Goal: Task Accomplishment & Management: Use online tool/utility

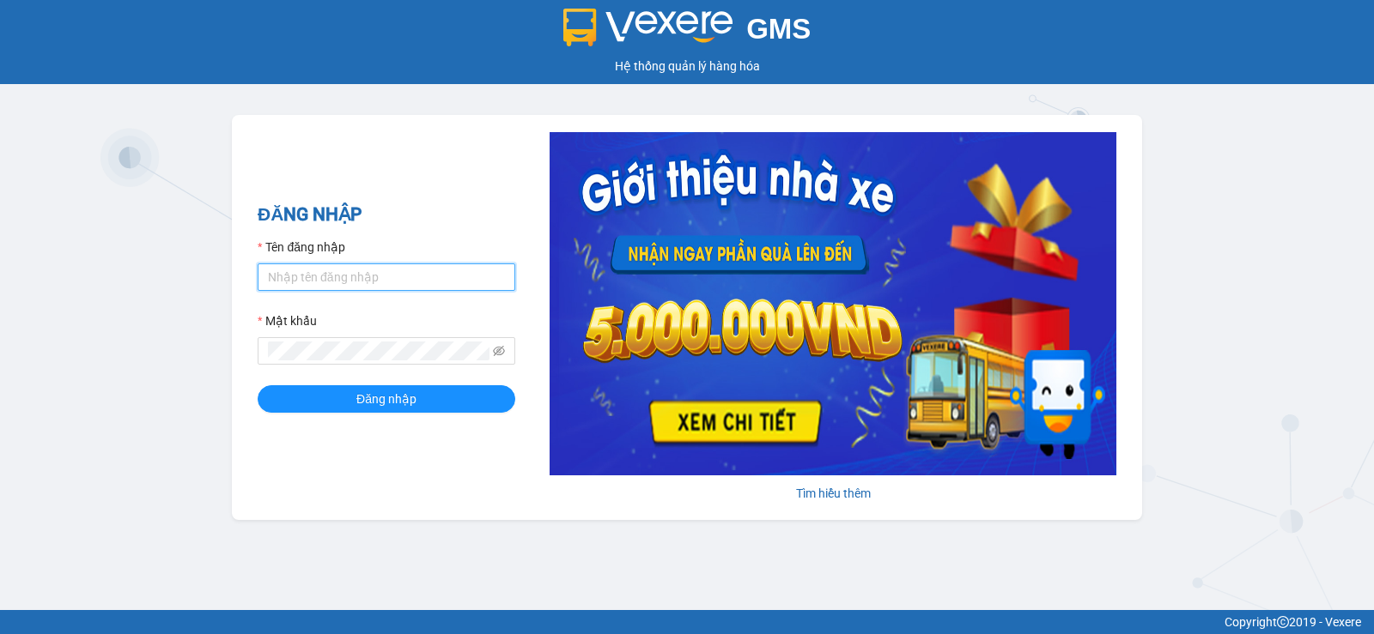
click at [399, 276] on input "Tên đăng nhập" at bounding box center [387, 277] width 258 height 27
type input "[PERSON_NAME].duyquy"
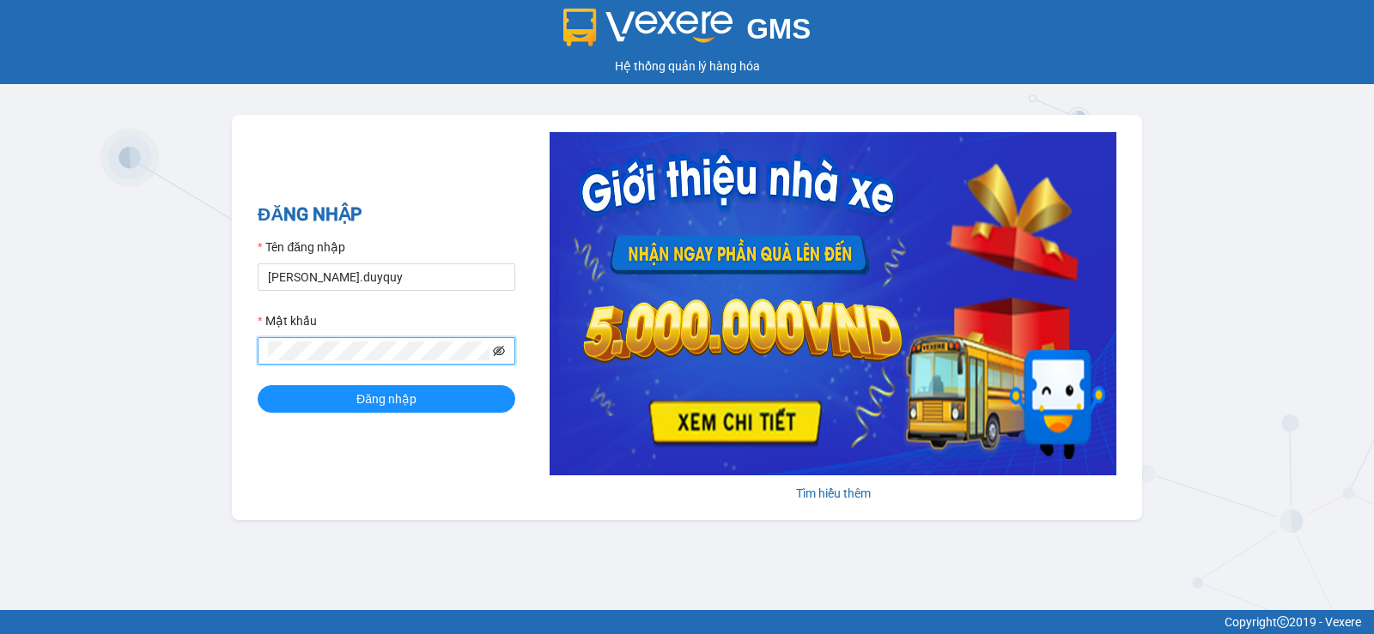
click at [495, 351] on icon "eye-invisible" at bounding box center [499, 351] width 12 height 12
click at [440, 398] on button "Đăng nhập" at bounding box center [387, 398] width 258 height 27
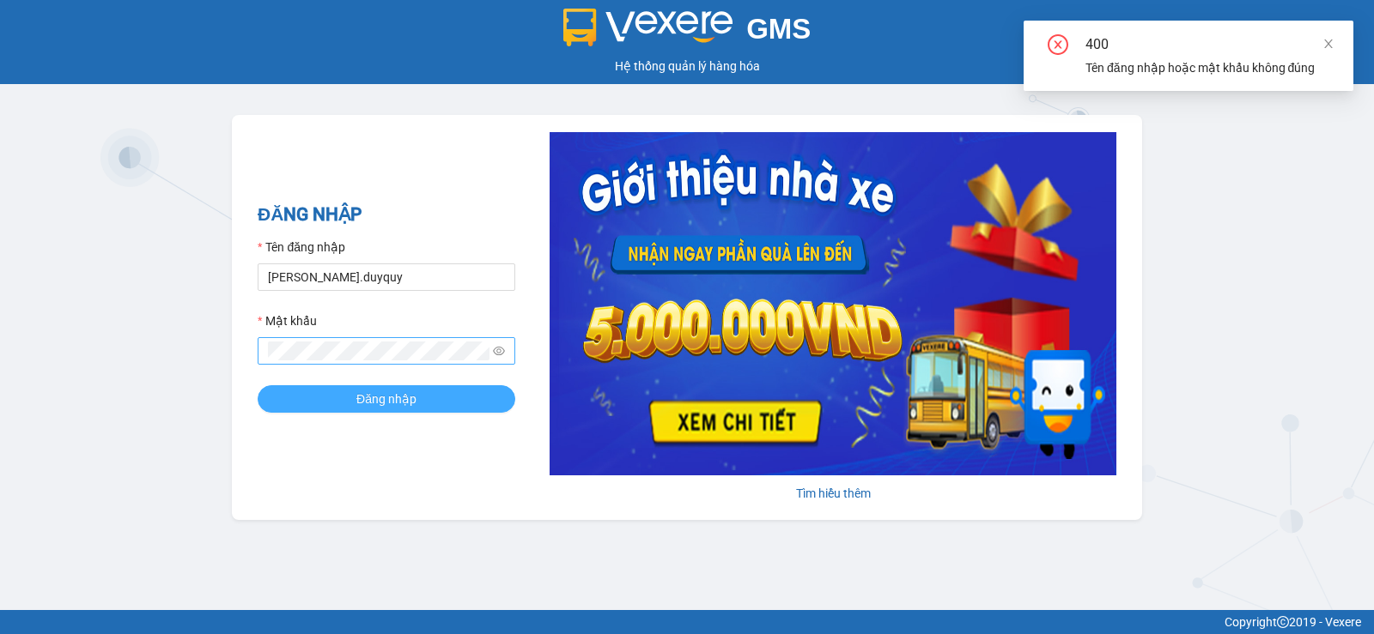
click at [402, 390] on span "Đăng nhập" at bounding box center [386, 399] width 60 height 19
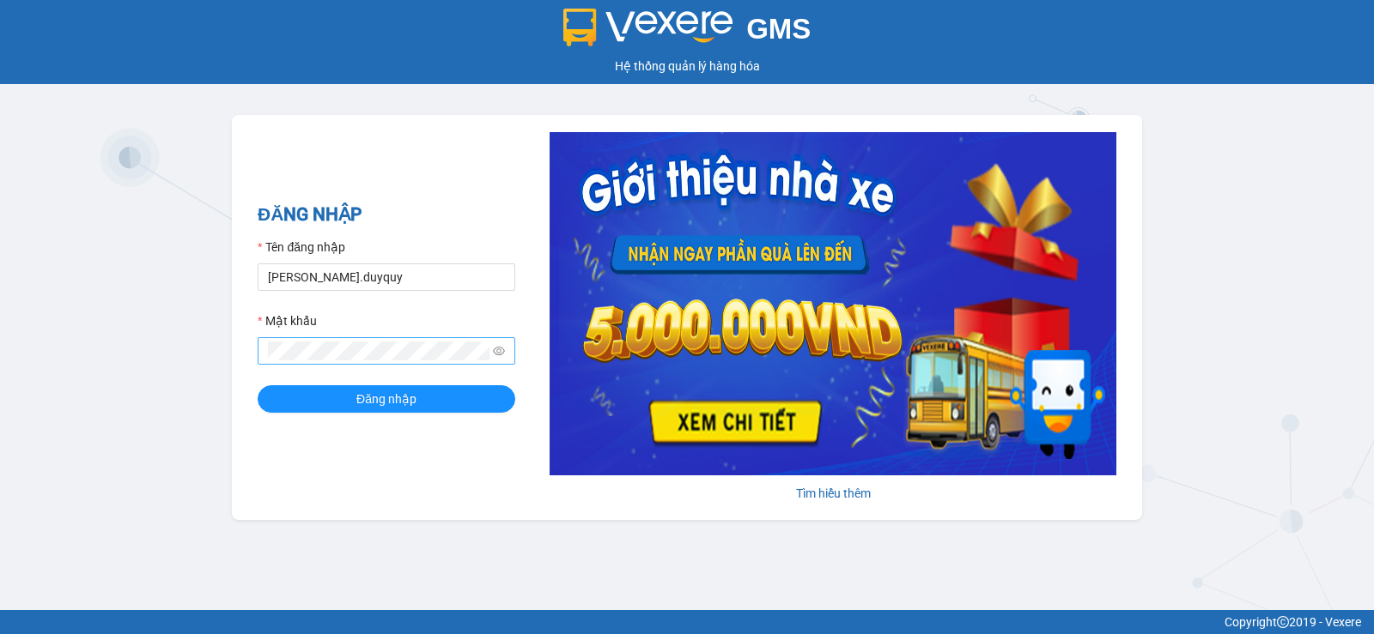
click at [500, 344] on span at bounding box center [499, 351] width 12 height 19
click at [491, 340] on span at bounding box center [387, 350] width 258 height 27
click at [491, 358] on span at bounding box center [387, 350] width 258 height 27
click at [433, 395] on button "Đăng nhập" at bounding box center [387, 398] width 258 height 27
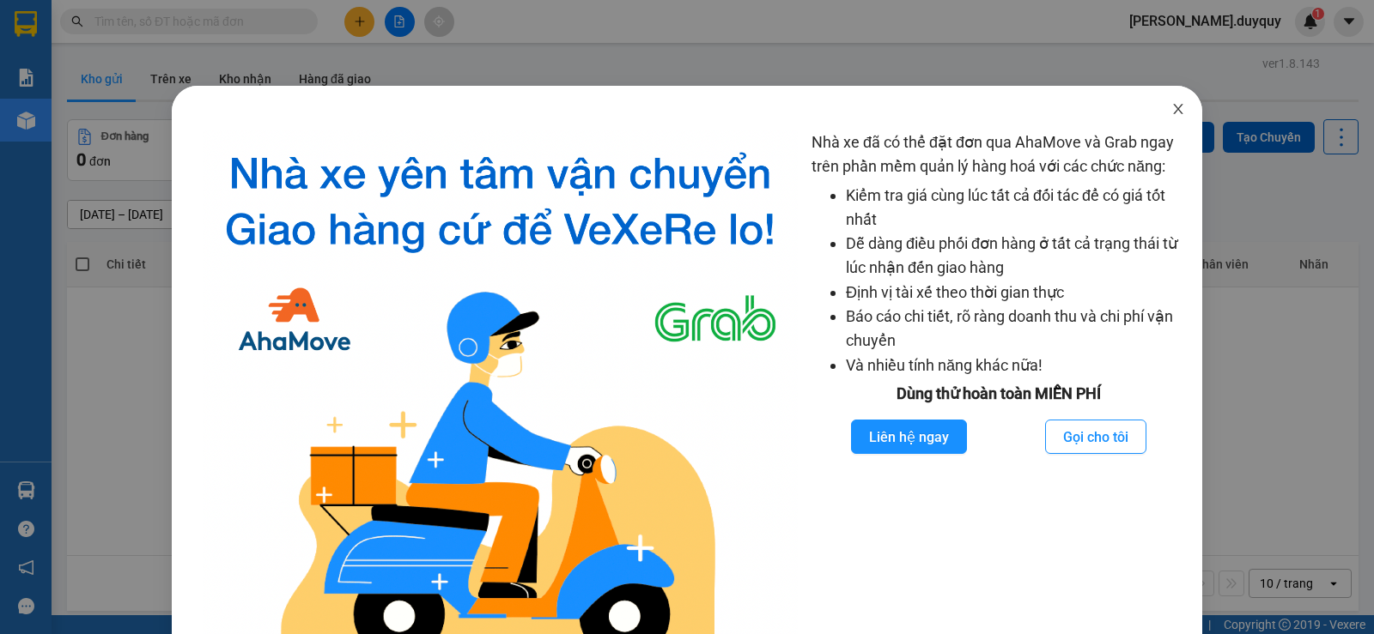
click at [1171, 108] on icon "close" at bounding box center [1178, 109] width 14 height 14
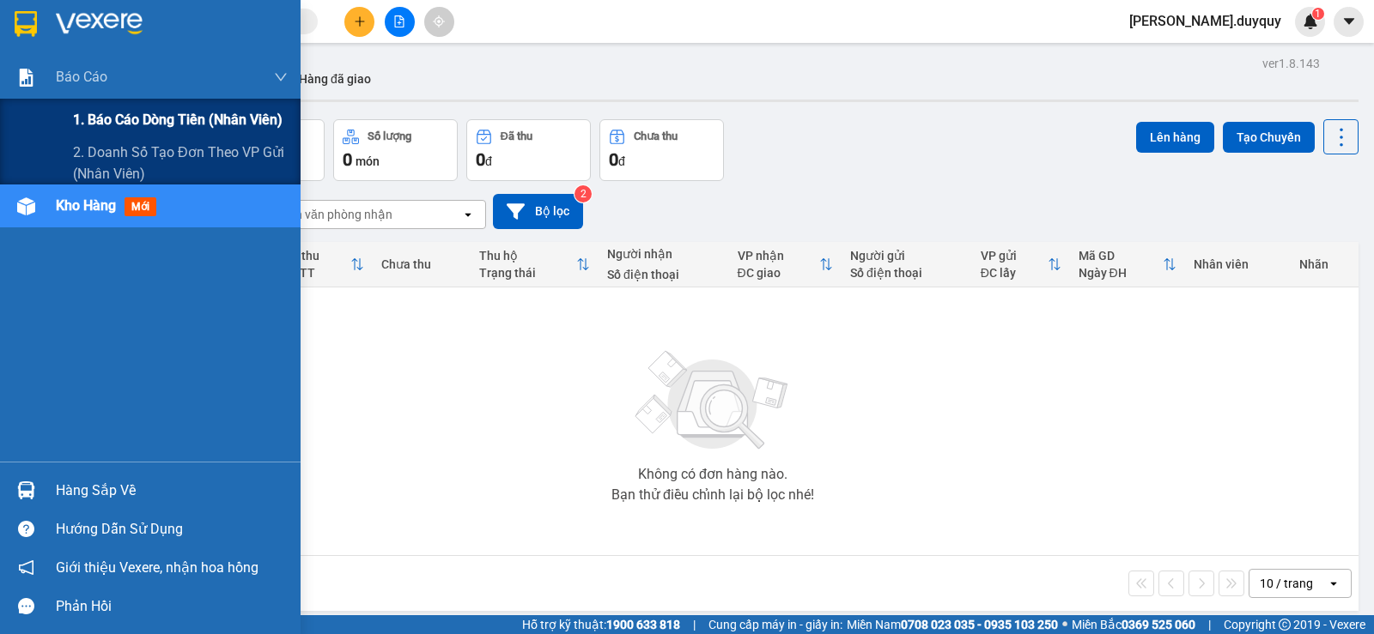
click at [121, 113] on span "1. Báo cáo dòng tiền (nhân viên)" at bounding box center [177, 119] width 209 height 21
